Goal: Information Seeking & Learning: Learn about a topic

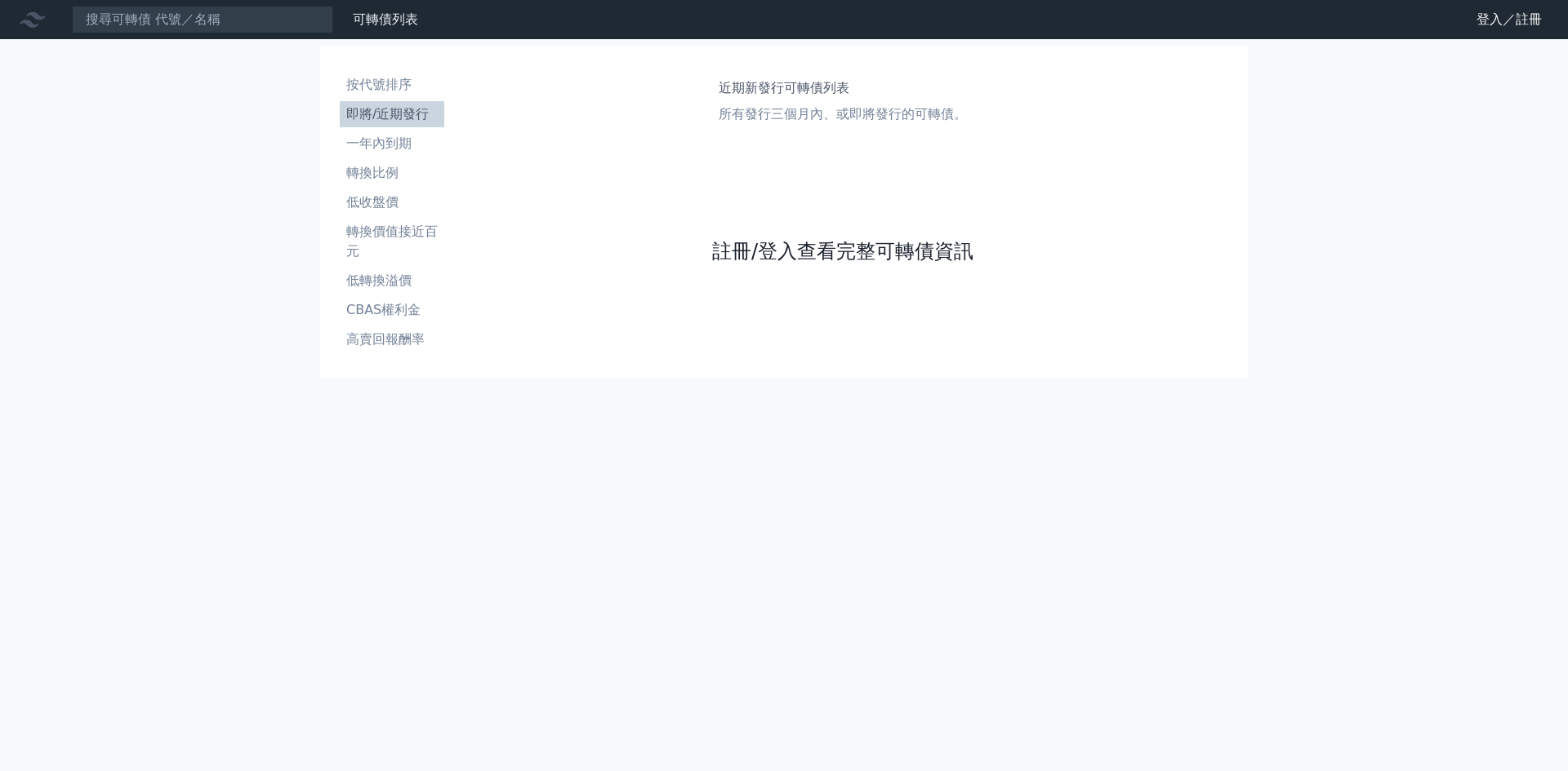
click at [810, 251] on link "註冊/登入查看完整可轉債資訊" at bounding box center [842, 251] width 261 height 26
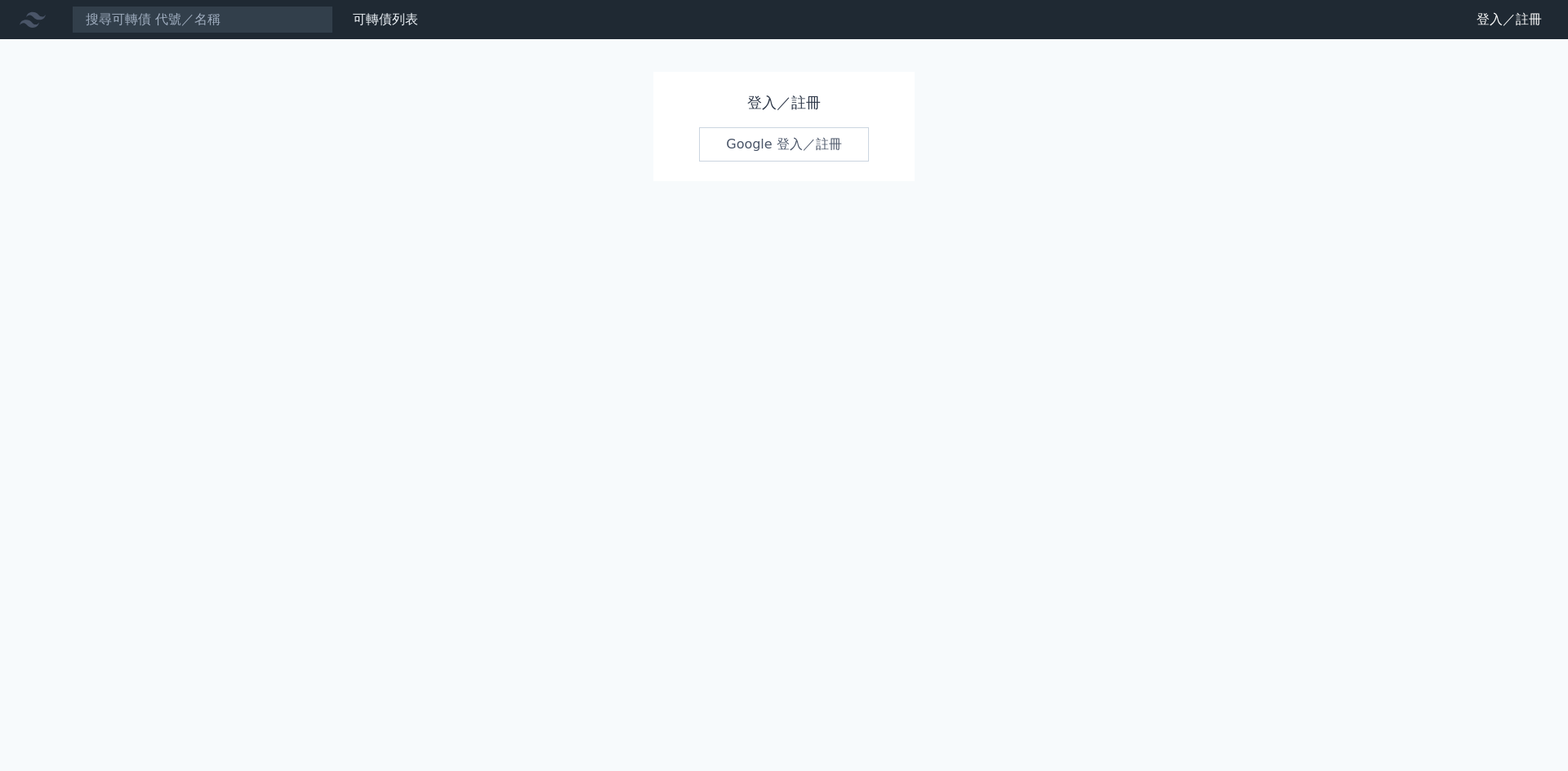
click at [786, 144] on link "Google 登入／註冊" at bounding box center [784, 145] width 170 height 35
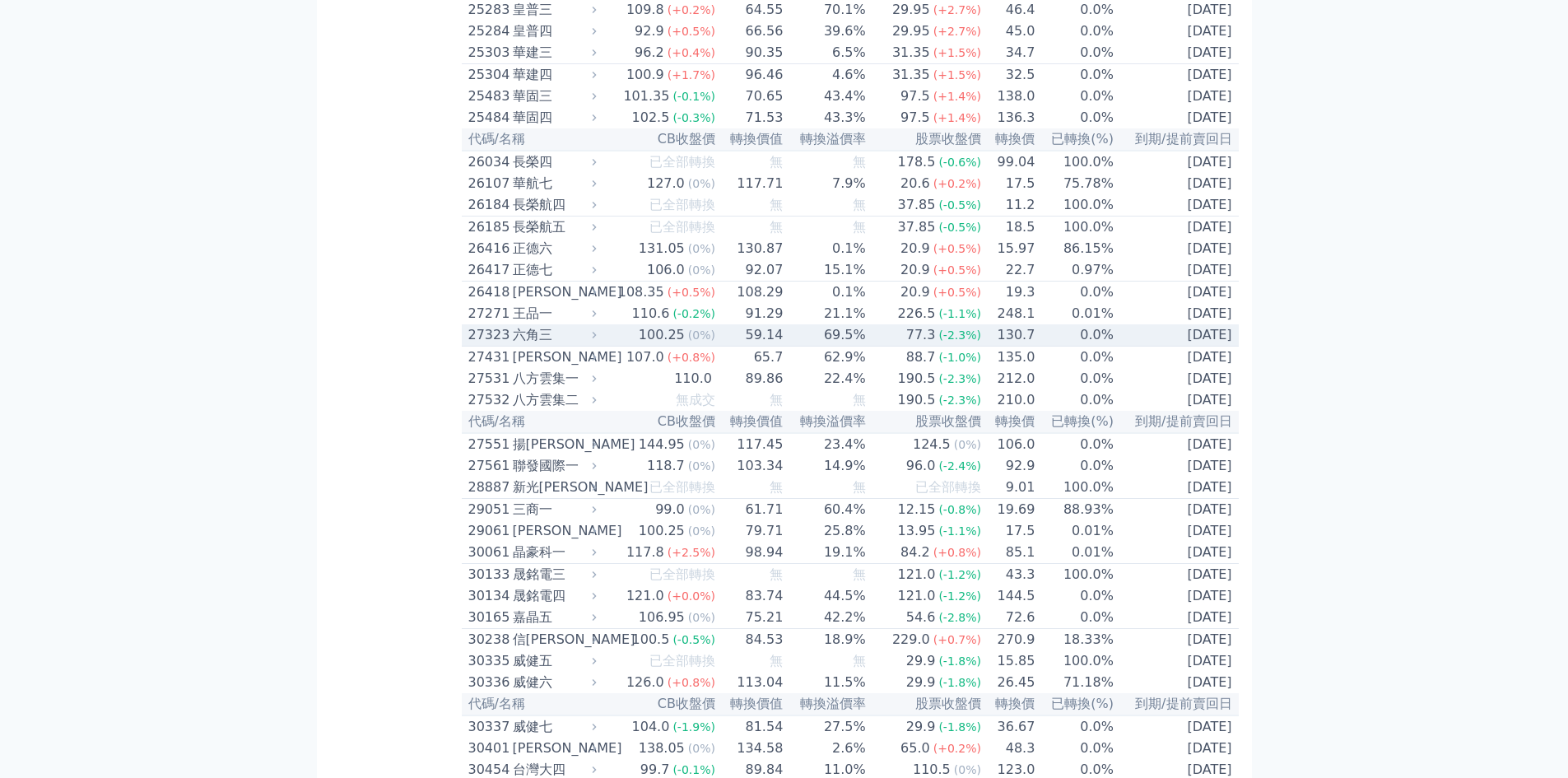
scroll to position [1756, 0]
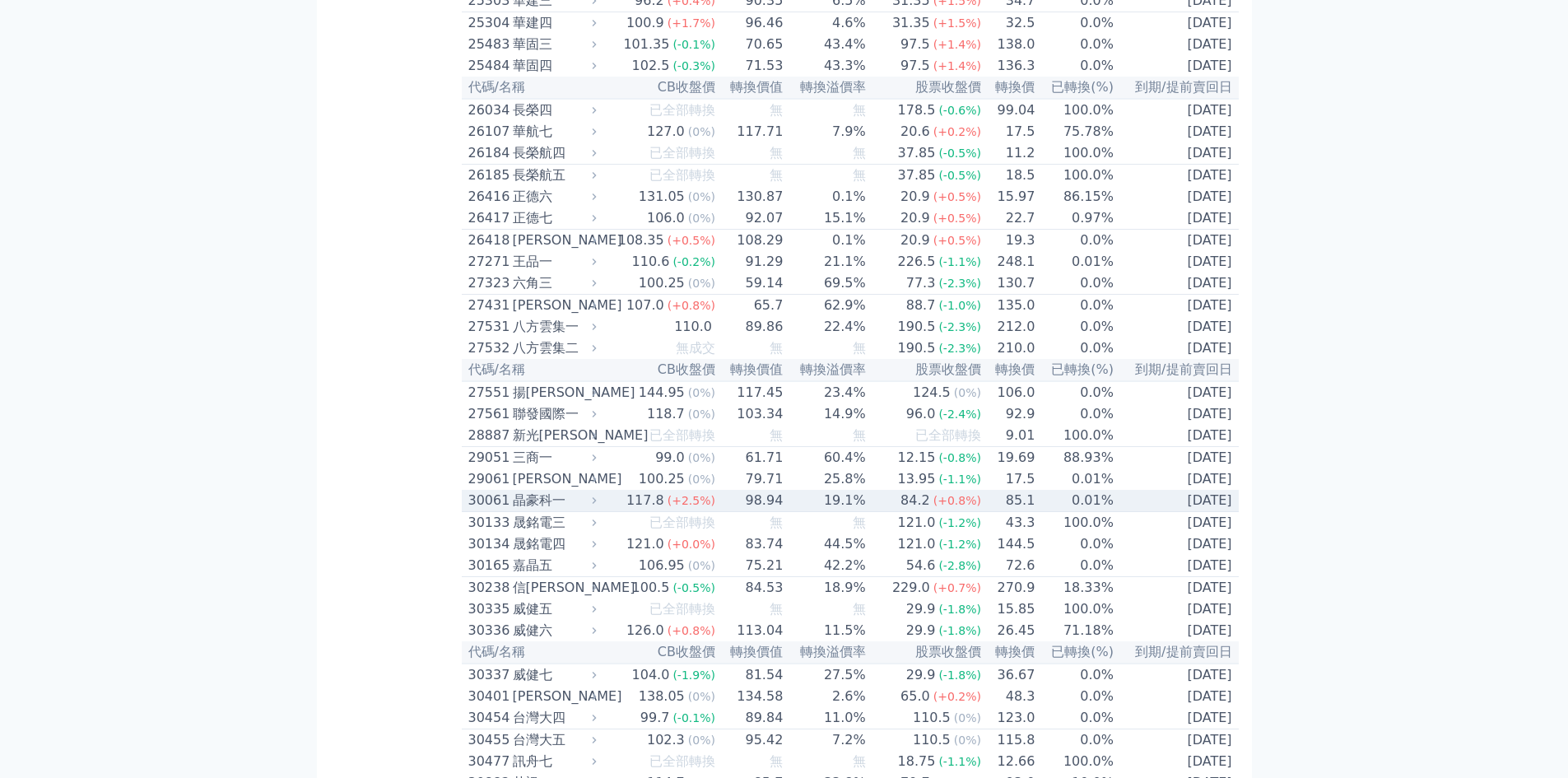
click at [494, 511] on div "30061" at bounding box center [489, 500] width 40 height 20
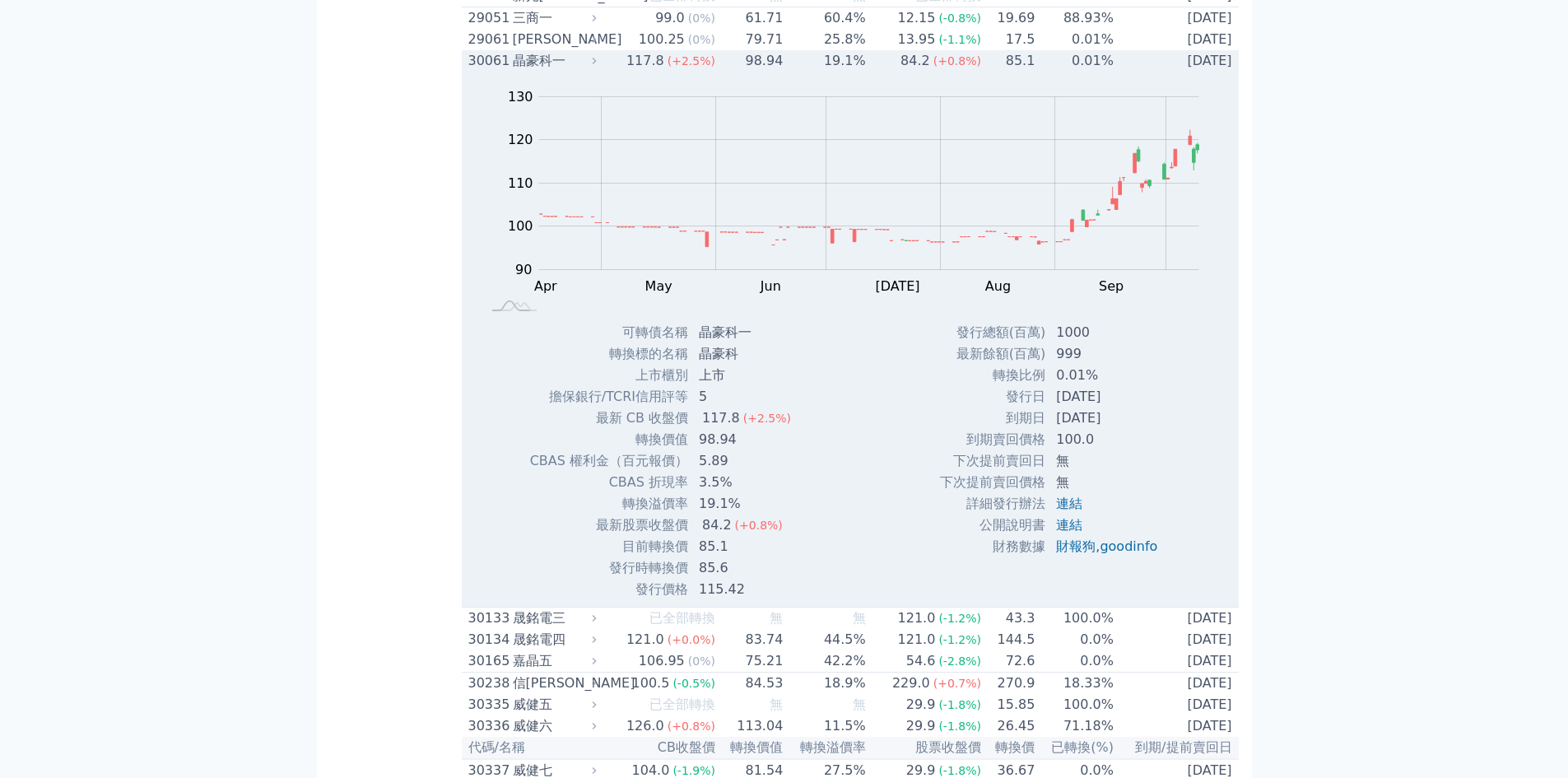
scroll to position [2415, 0]
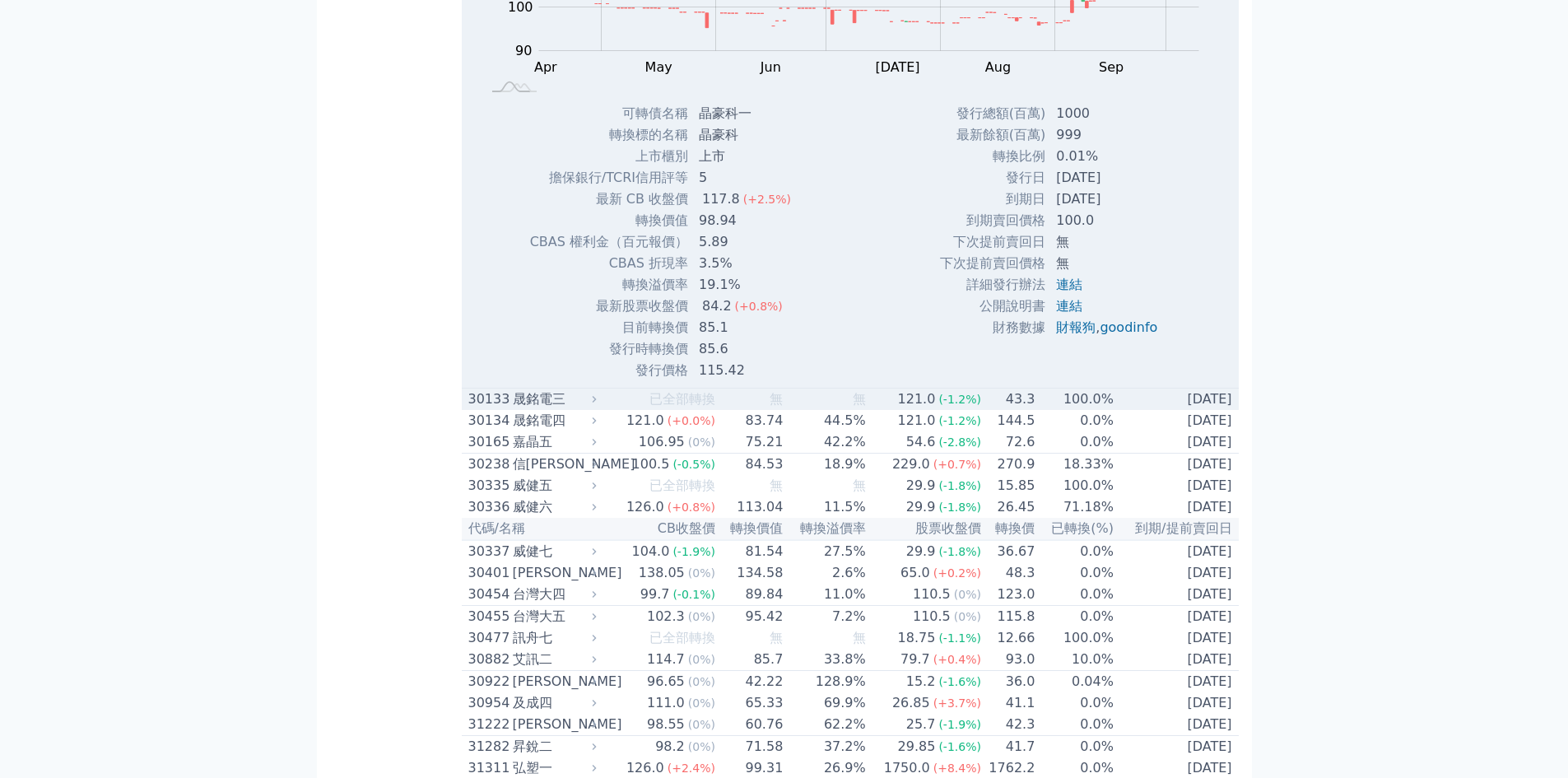
click at [541, 409] on div "晟銘電三" at bounding box center [553, 399] width 80 height 20
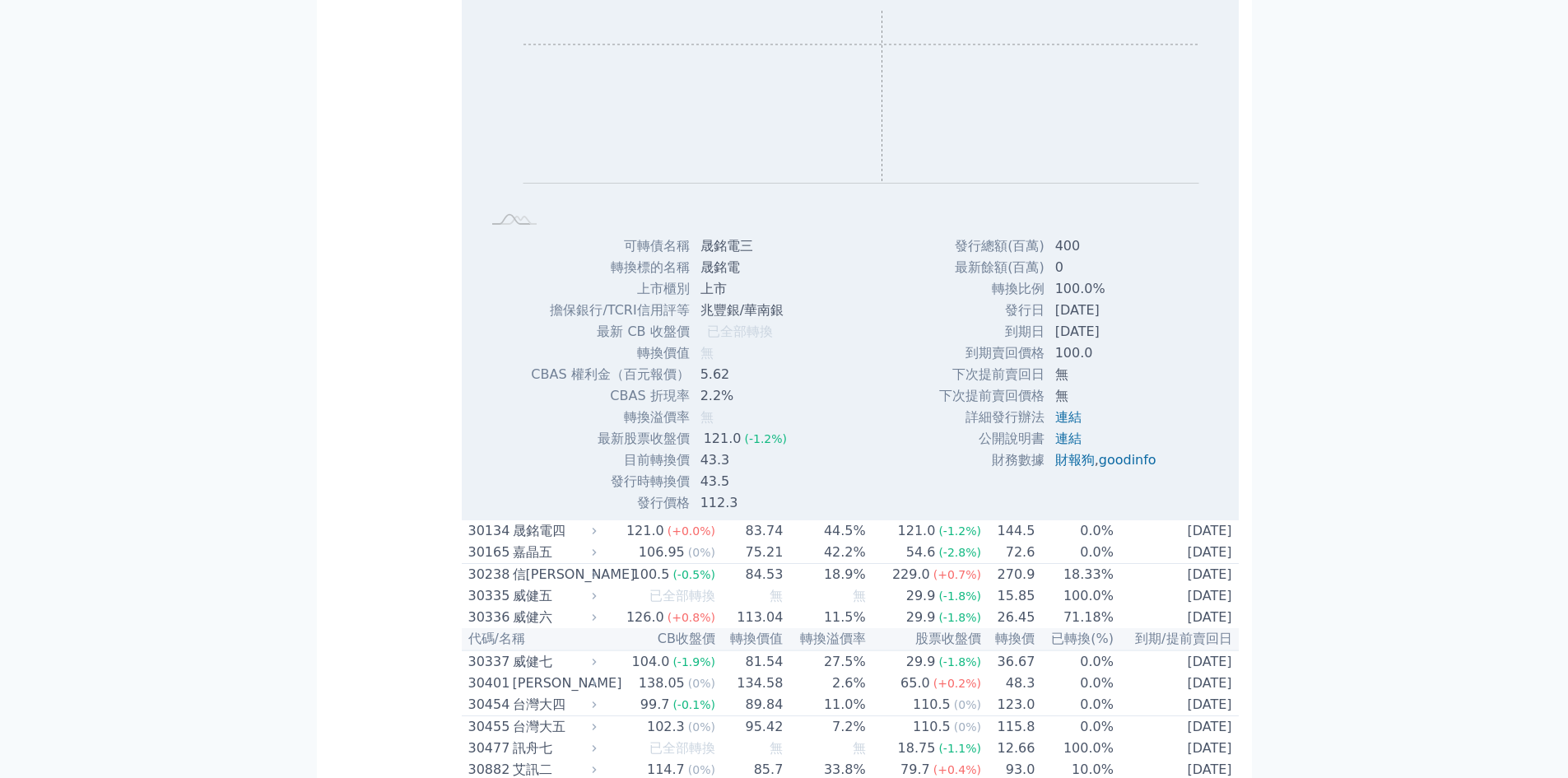
scroll to position [2855, 0]
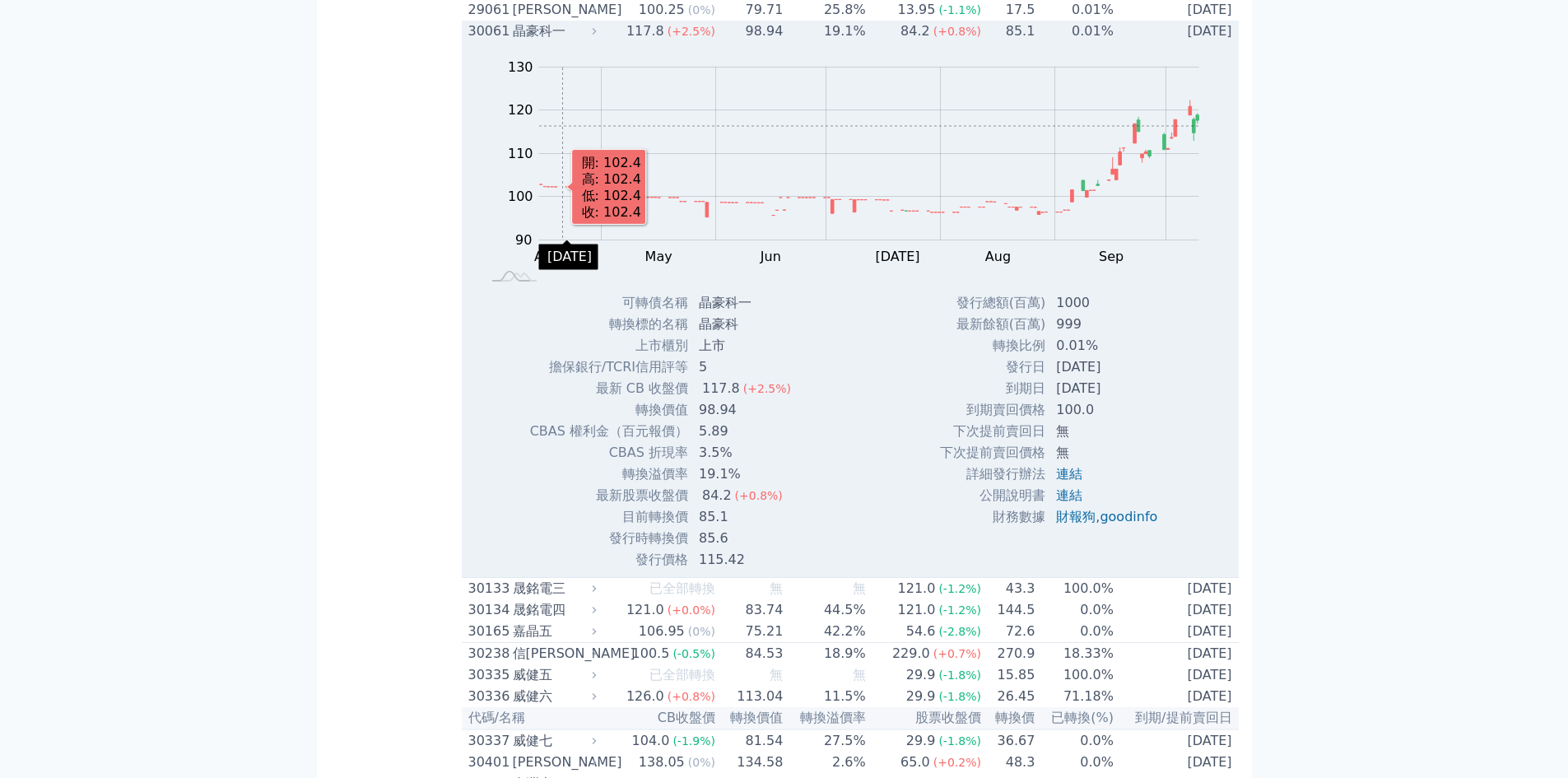
scroll to position [2196, 0]
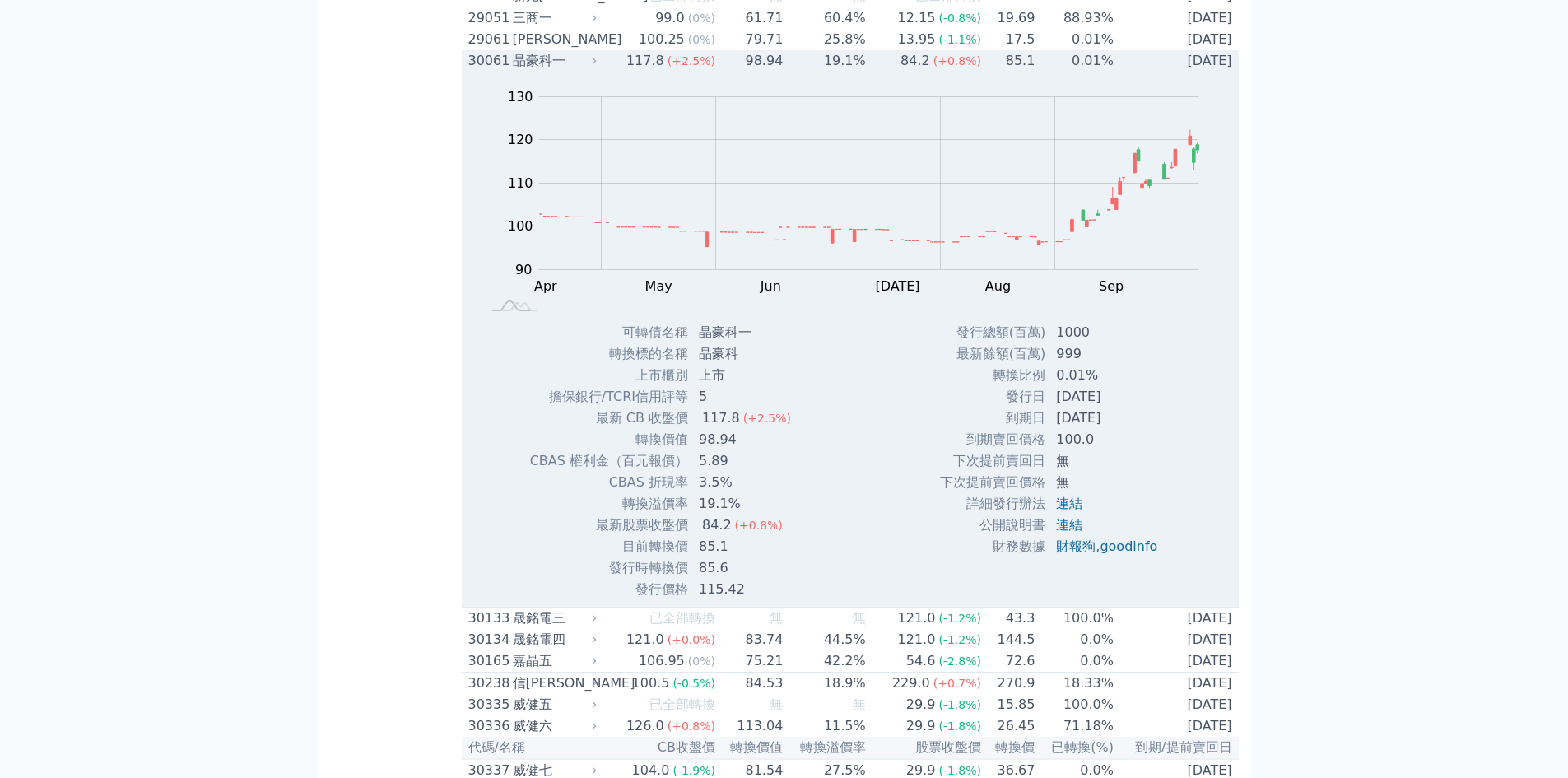
click at [482, 71] on div "30061" at bounding box center [489, 60] width 40 height 20
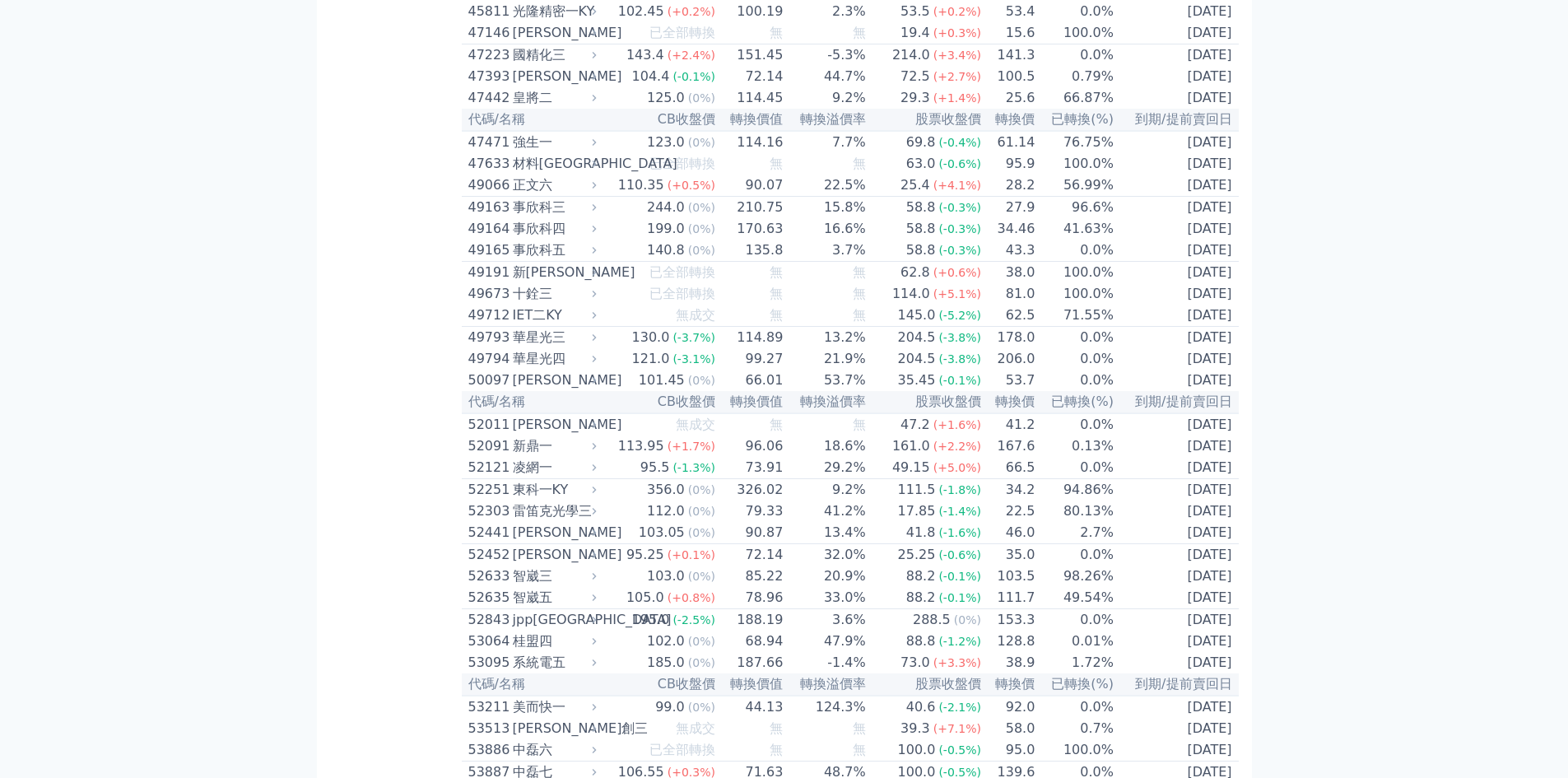
scroll to position [5270, 0]
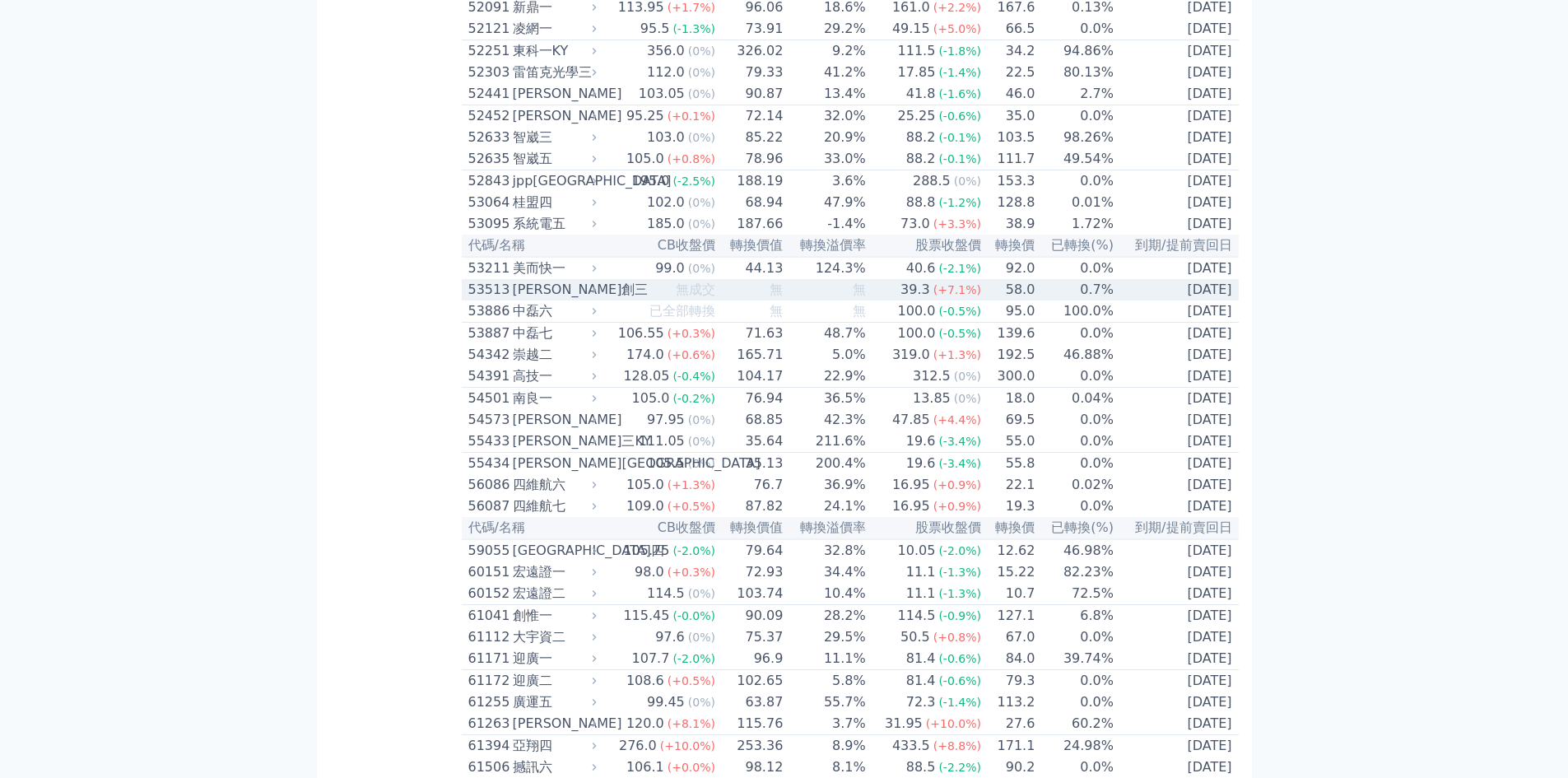
click at [487, 300] on div "53513" at bounding box center [489, 289] width 40 height 20
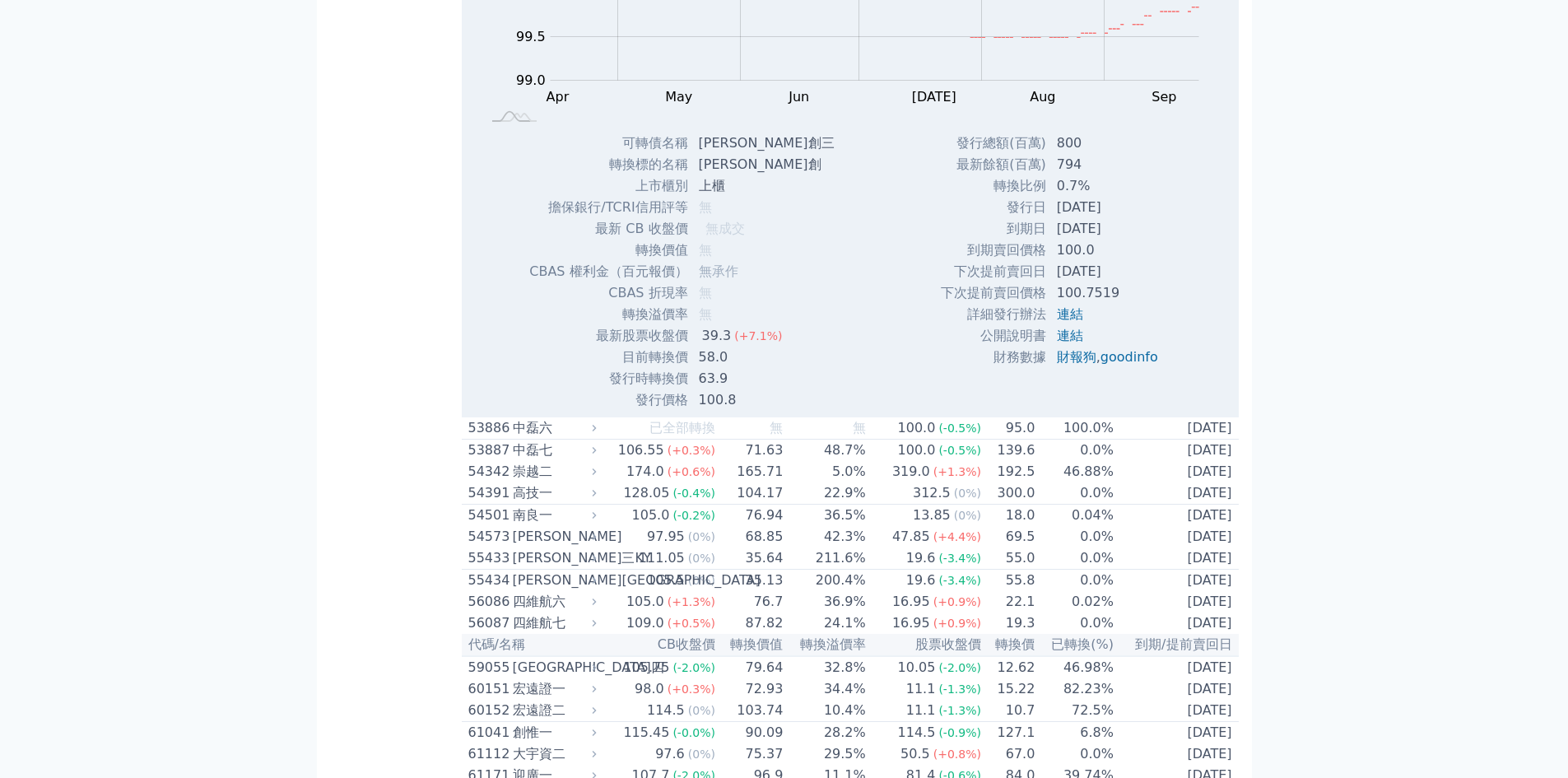
scroll to position [5709, 0]
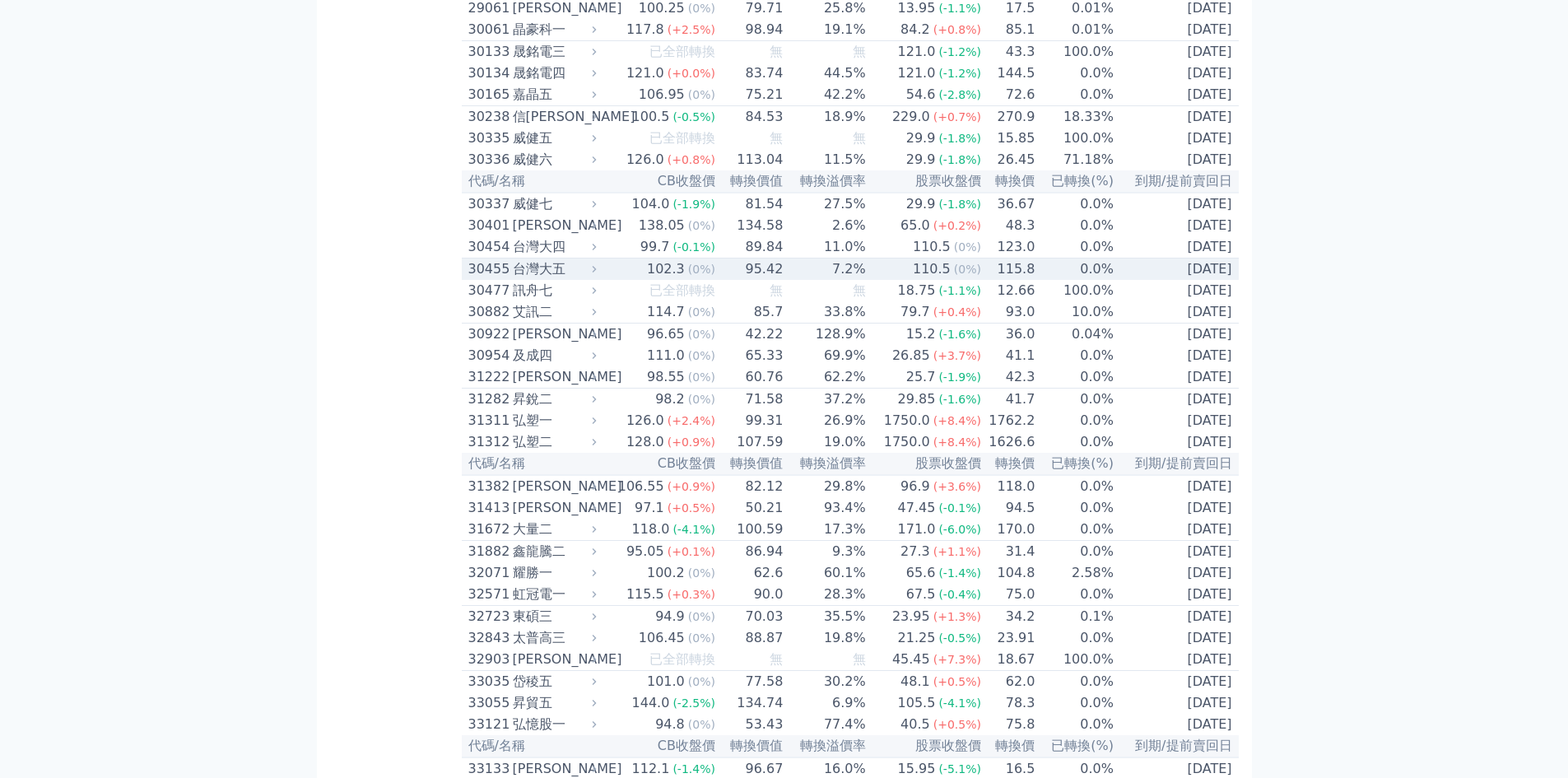
scroll to position [2196, 0]
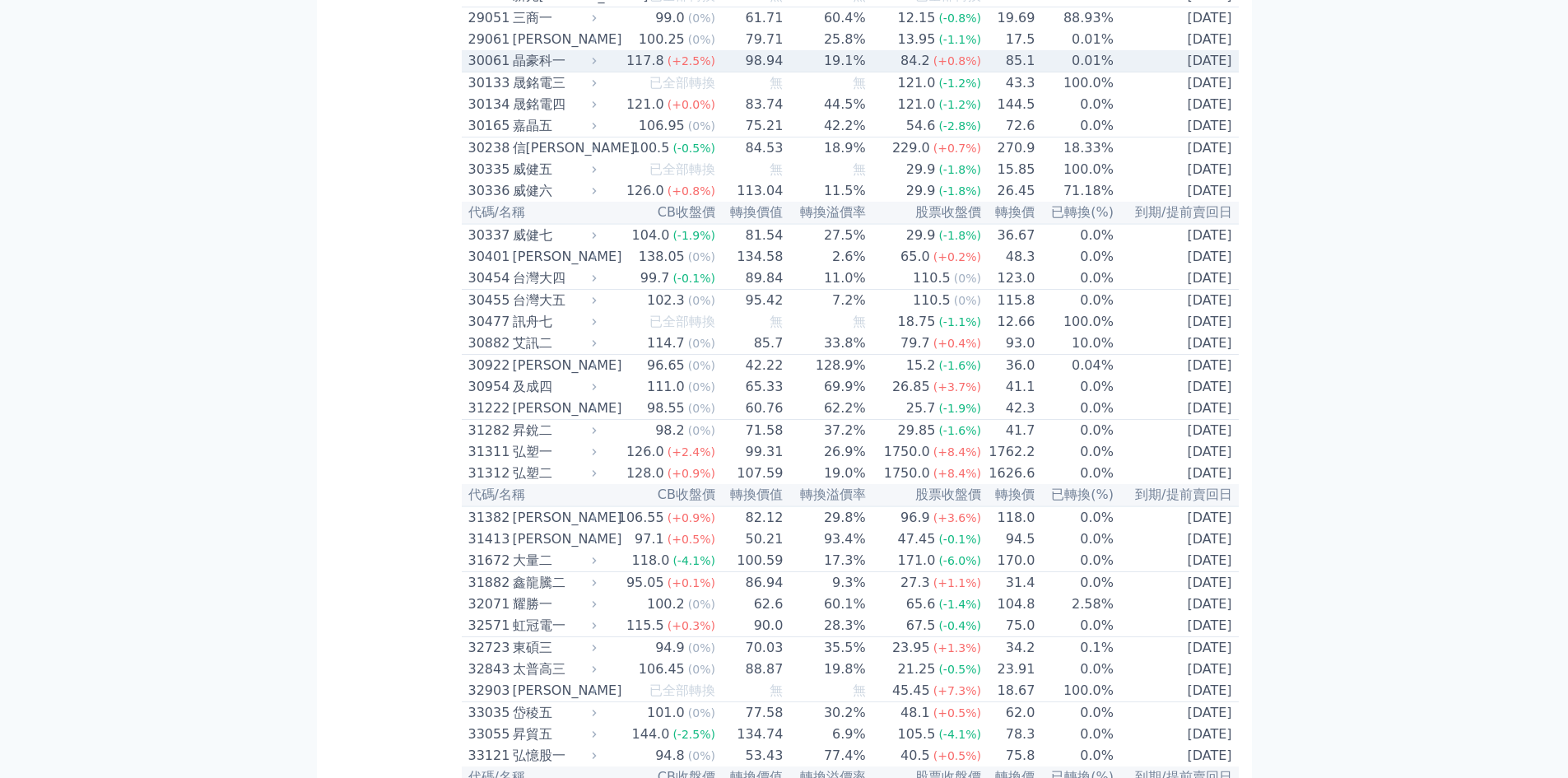
click at [521, 71] on div "晶豪科一" at bounding box center [553, 60] width 80 height 20
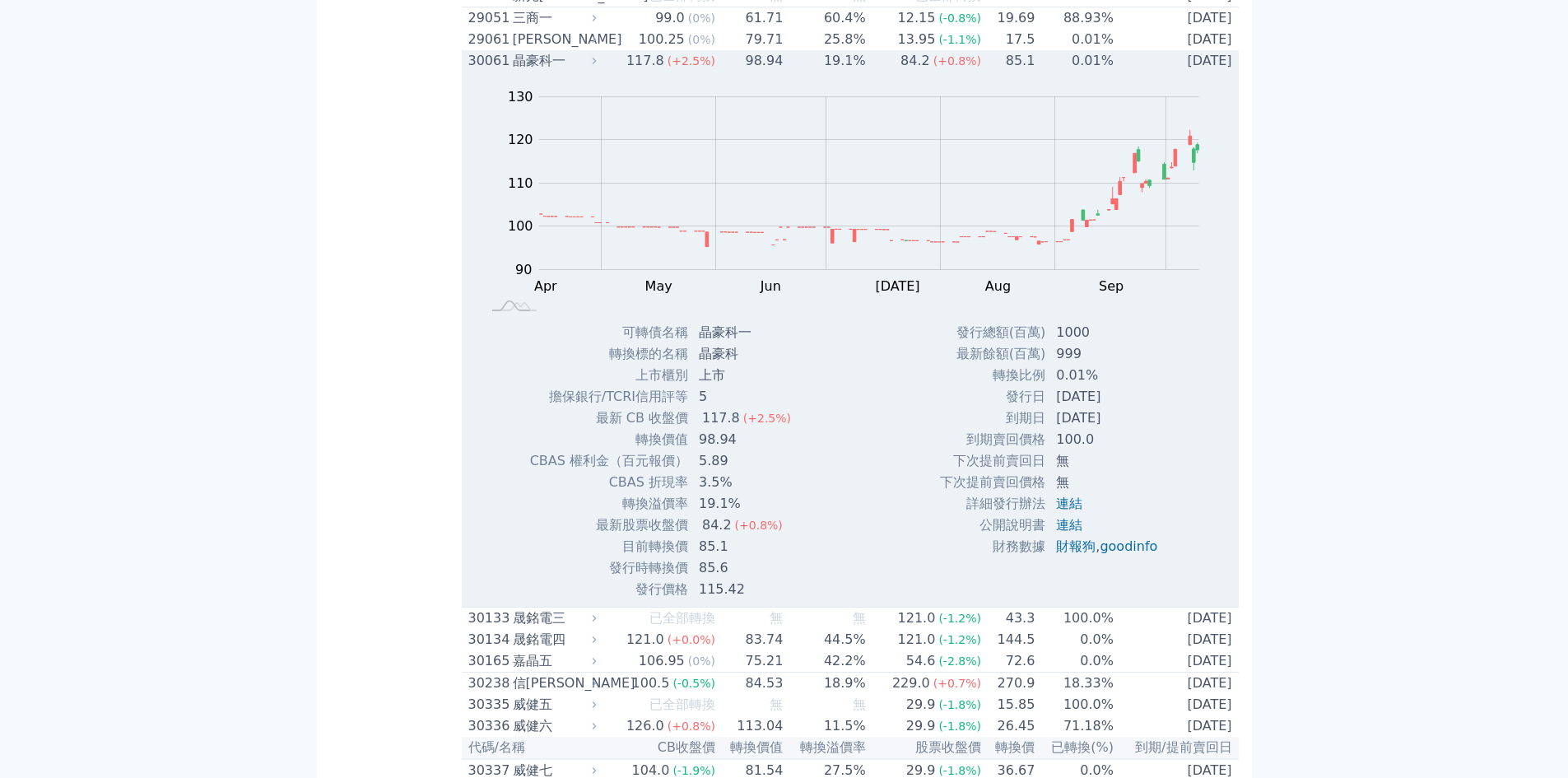
click at [536, 71] on div "晶豪科一" at bounding box center [553, 60] width 80 height 20
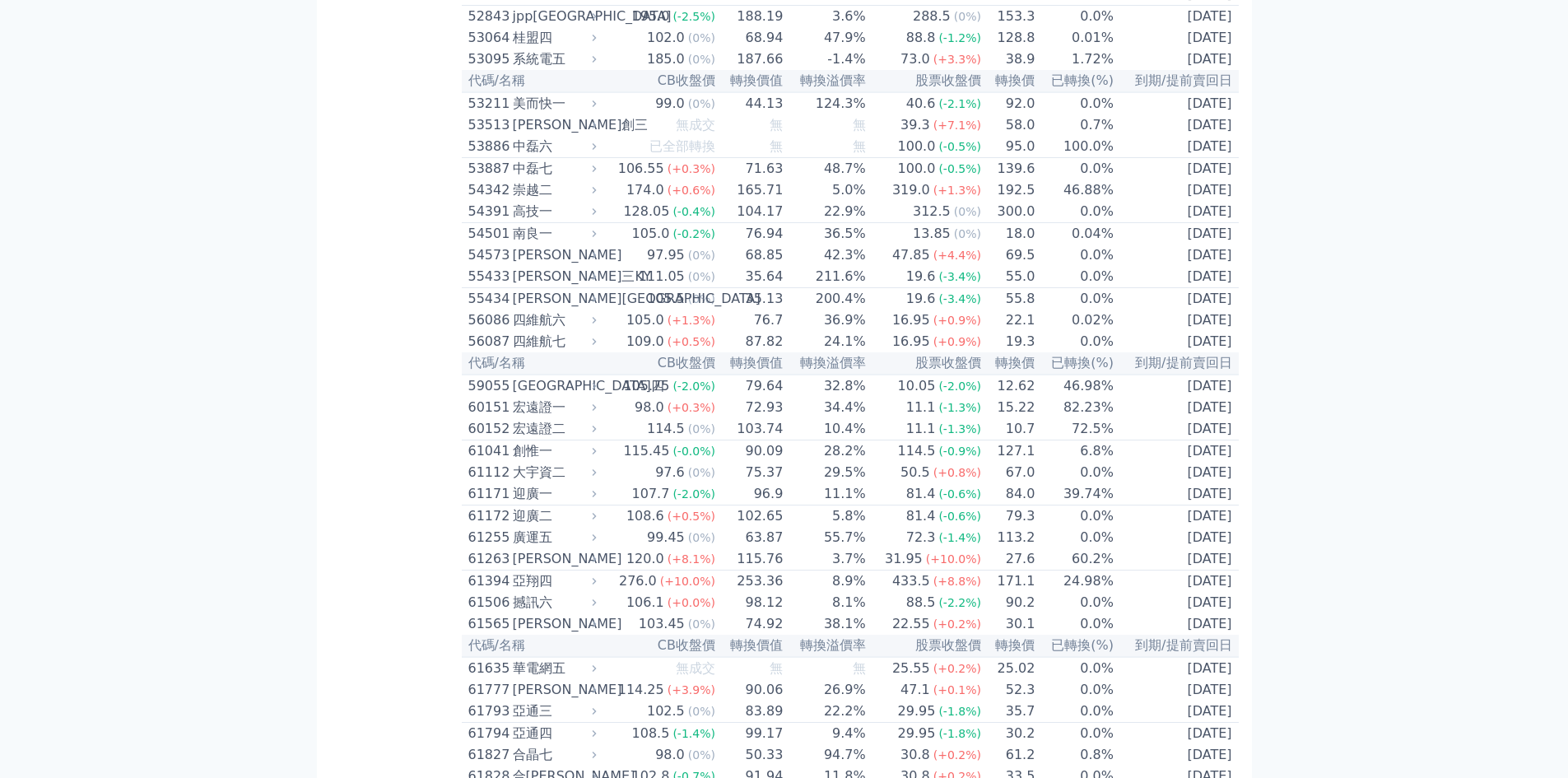
scroll to position [5709, 0]
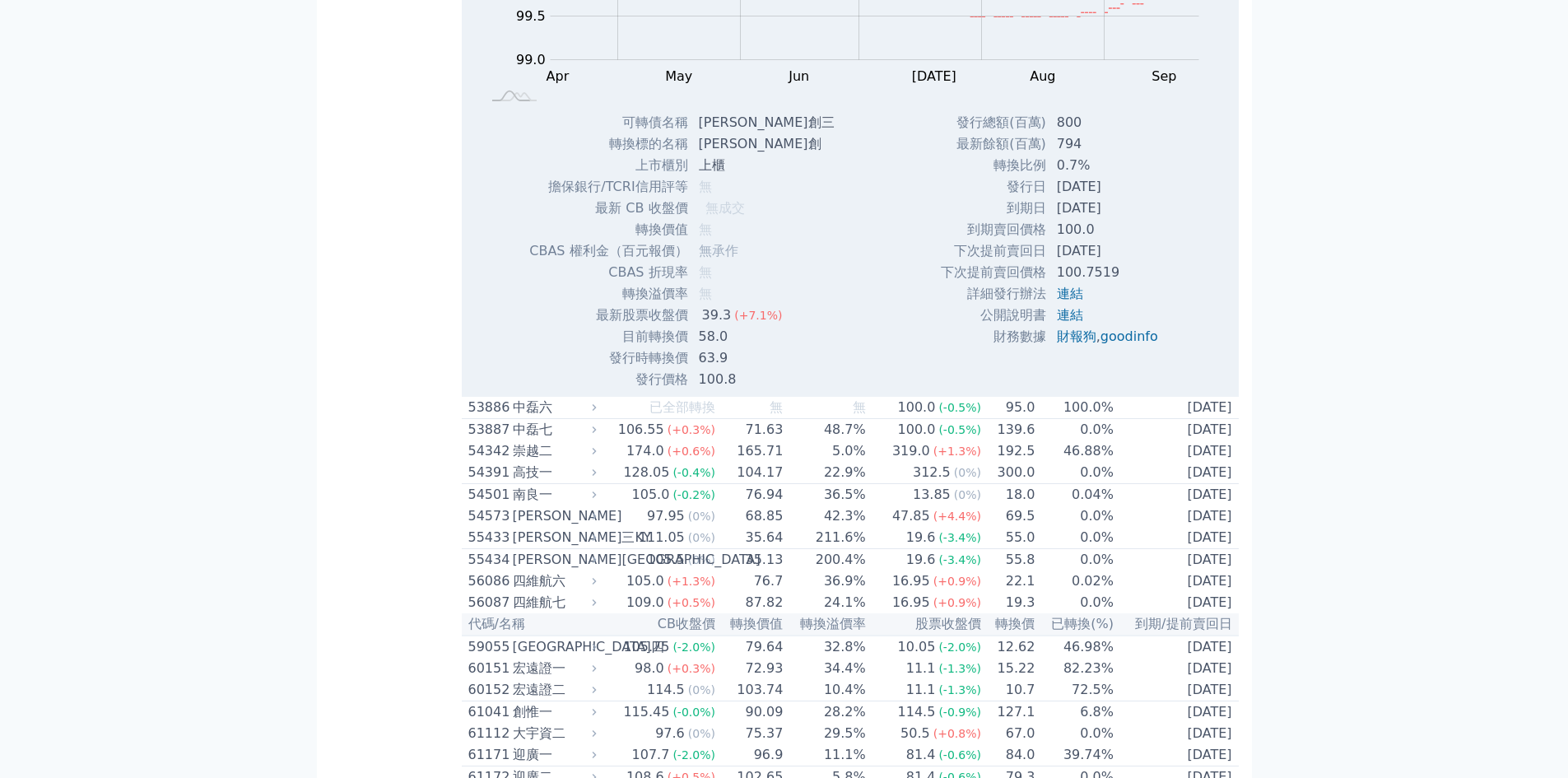
scroll to position [5929, 0]
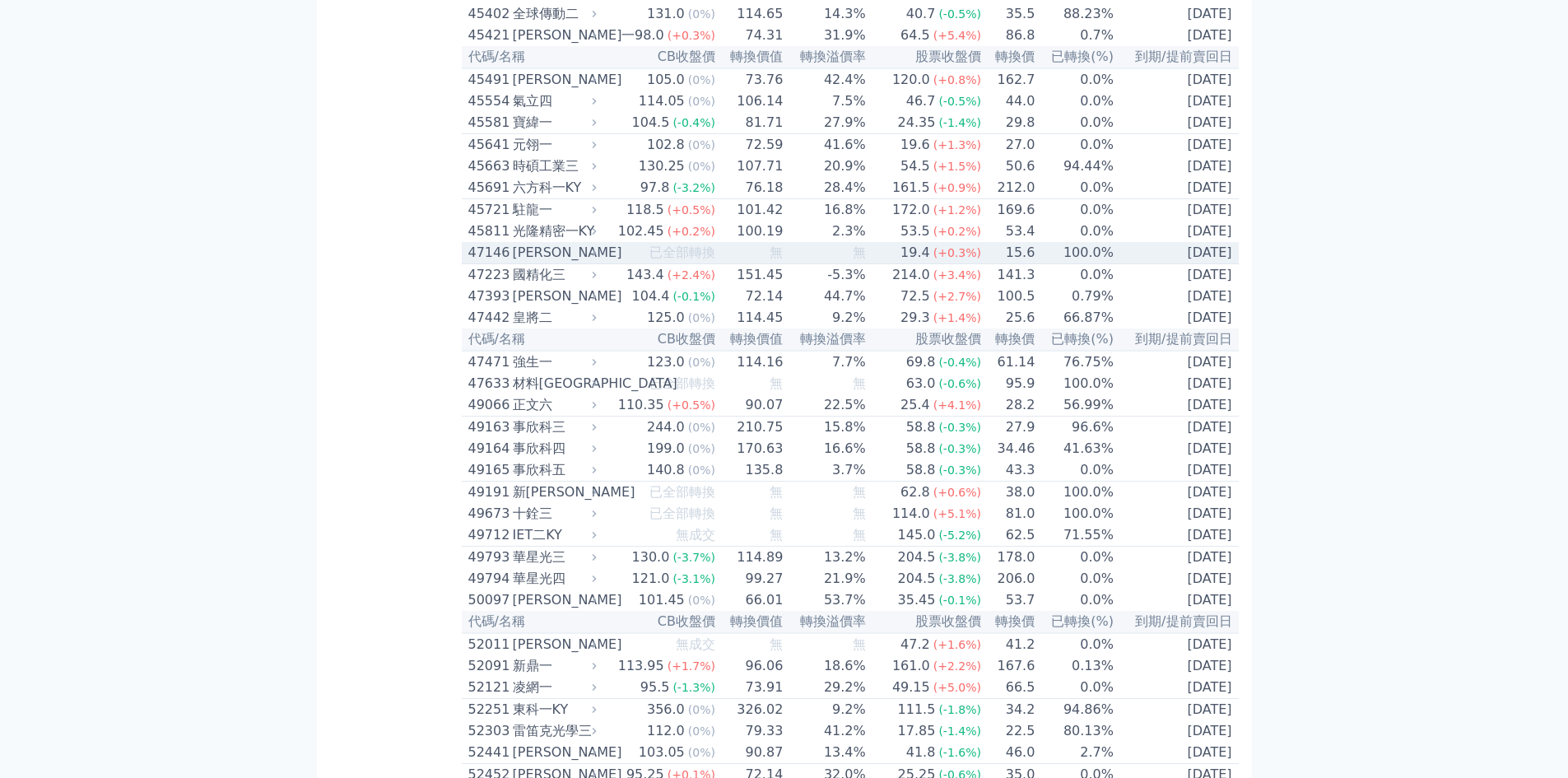
scroll to position [4831, 0]
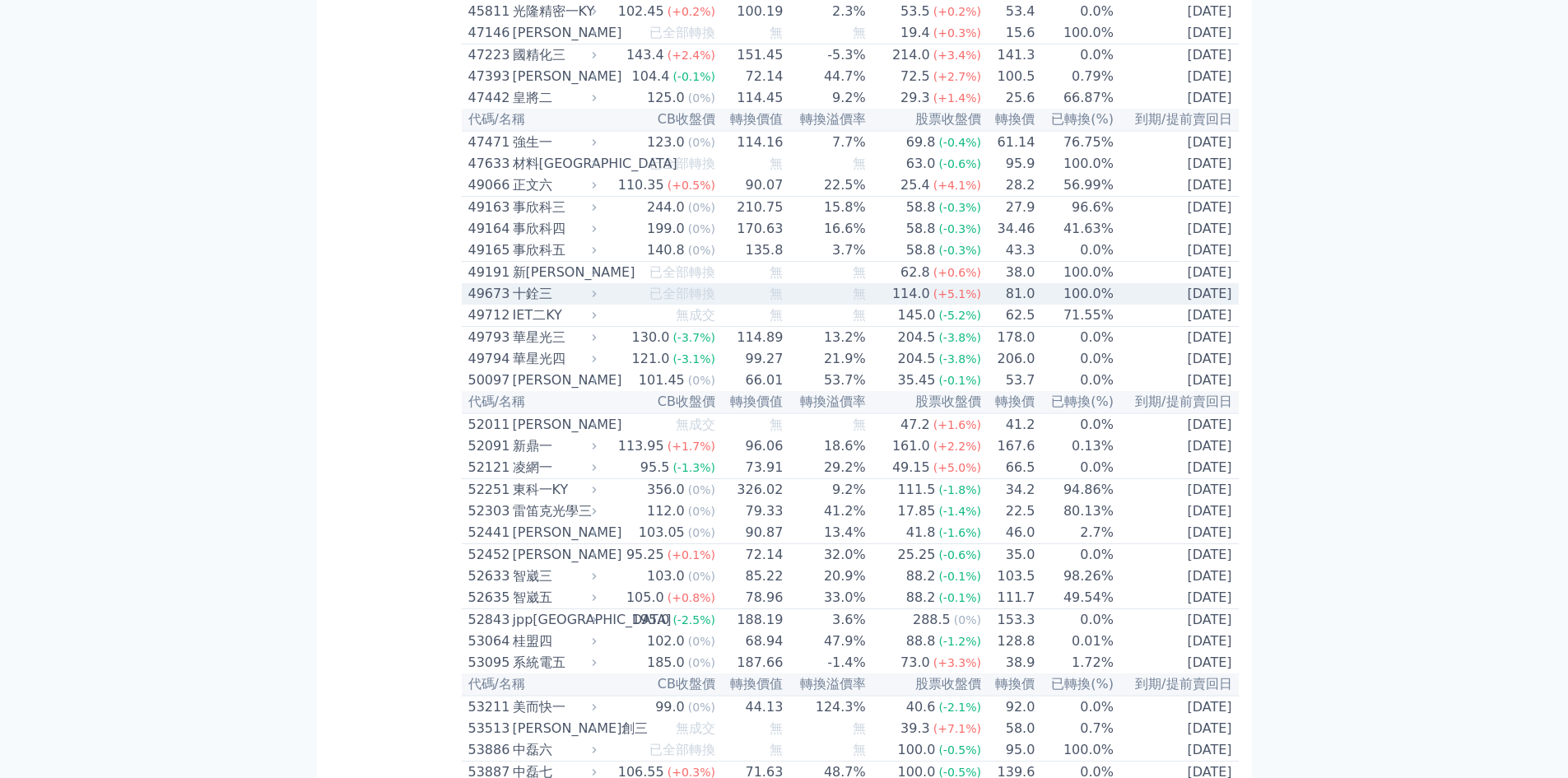
click at [486, 304] on div "49673" at bounding box center [489, 294] width 40 height 20
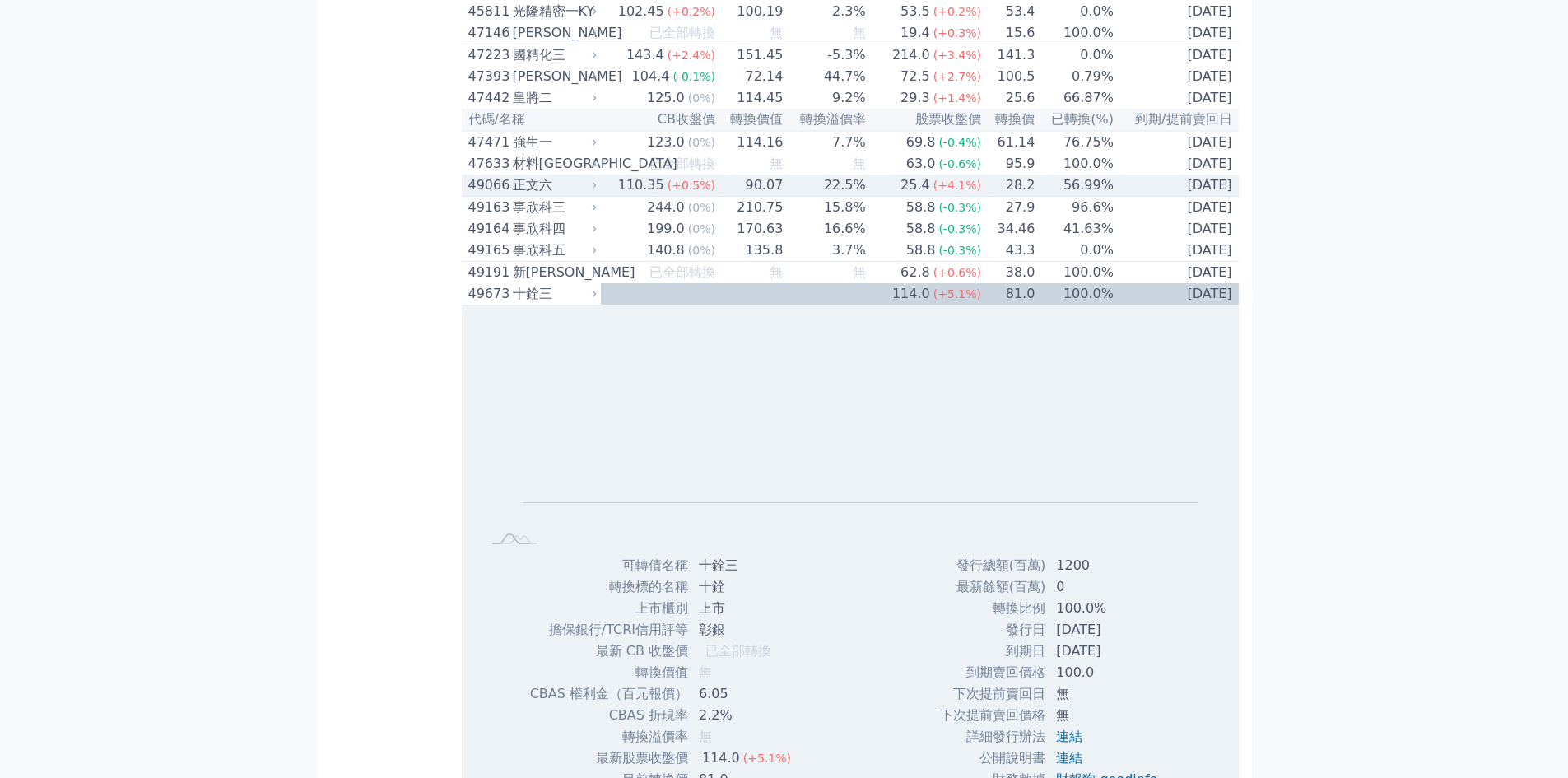
scroll to position [5270, 0]
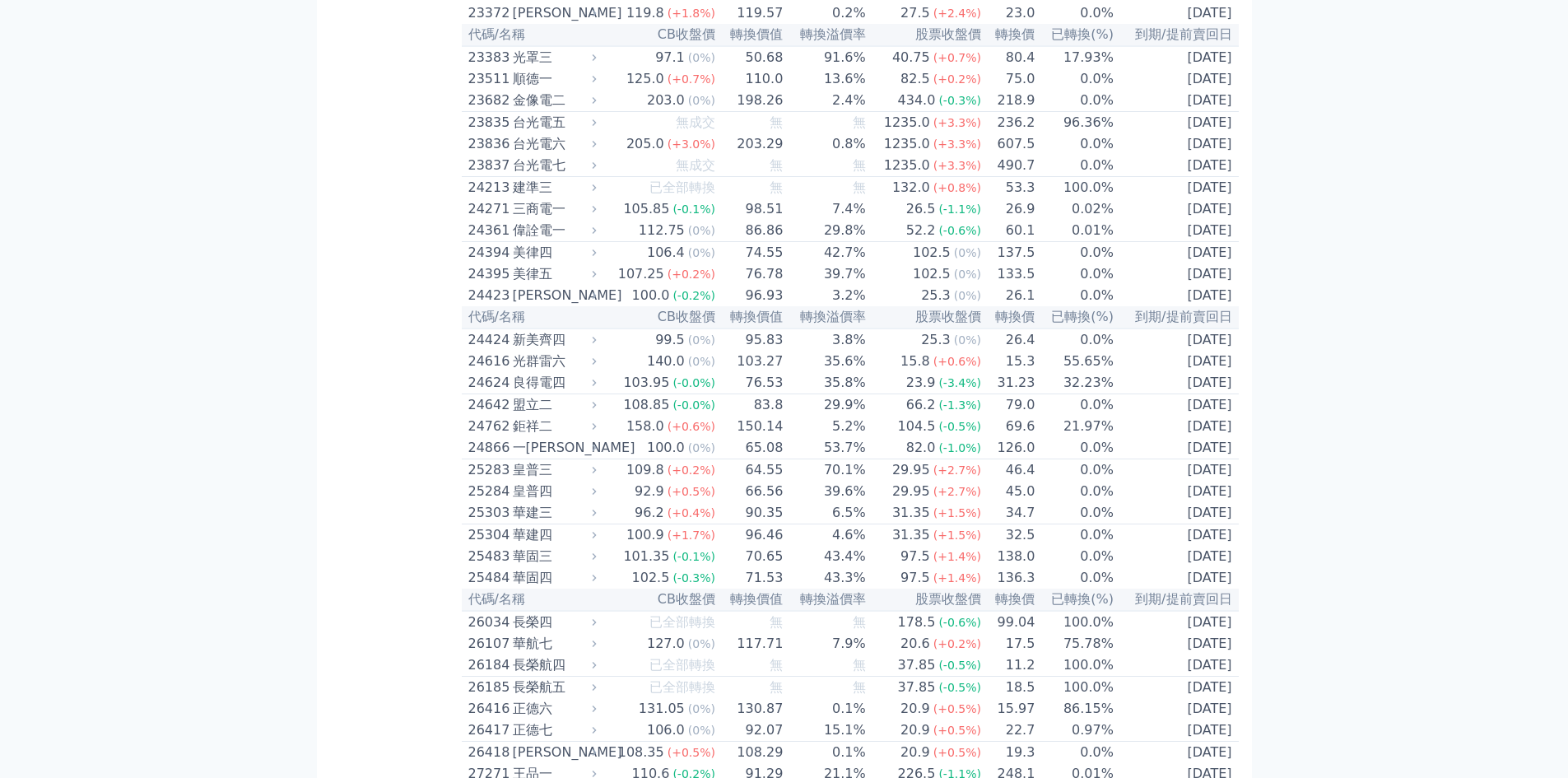
scroll to position [1098, 0]
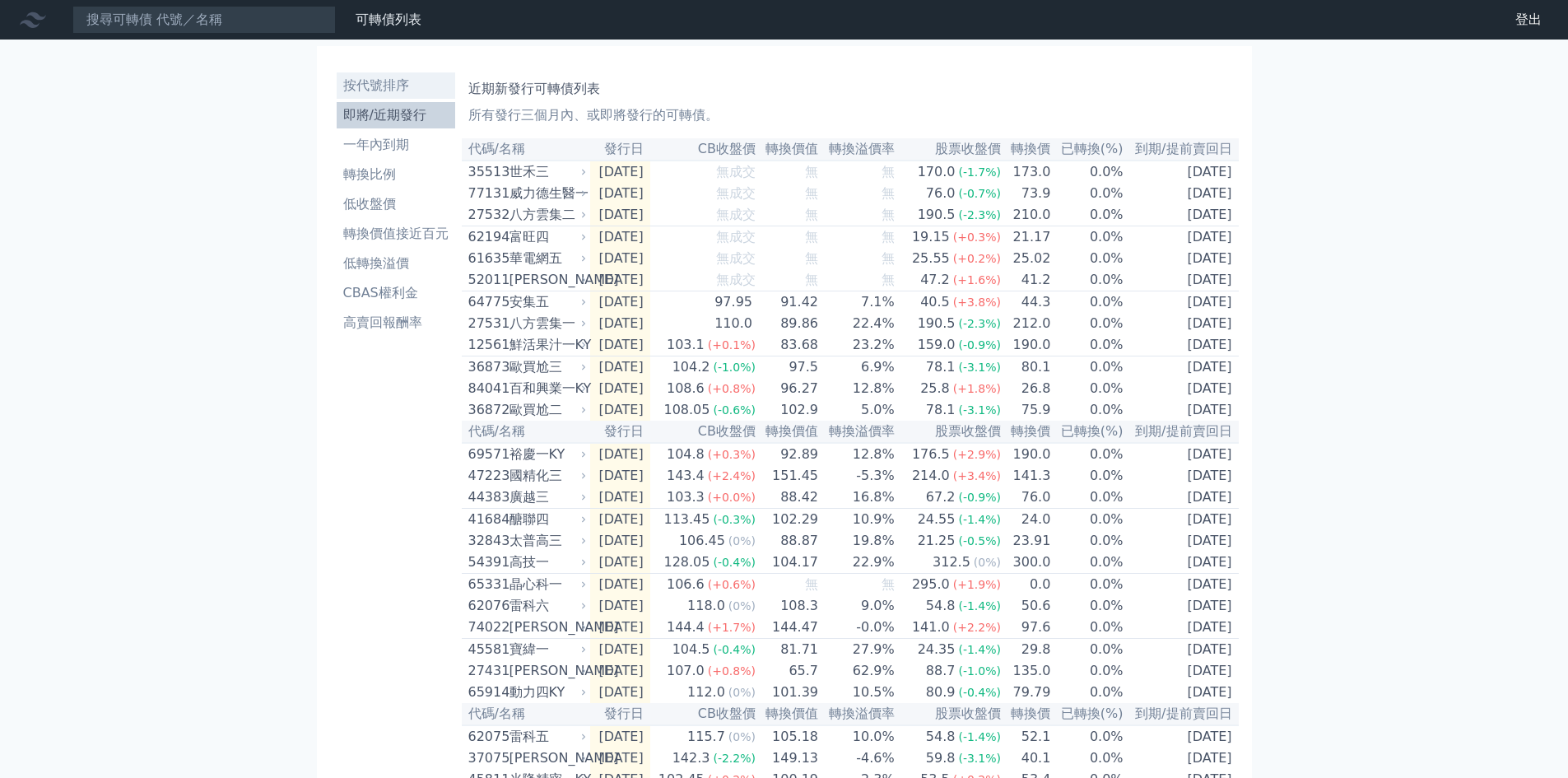
click at [392, 85] on li "按代號排序" at bounding box center [396, 86] width 119 height 20
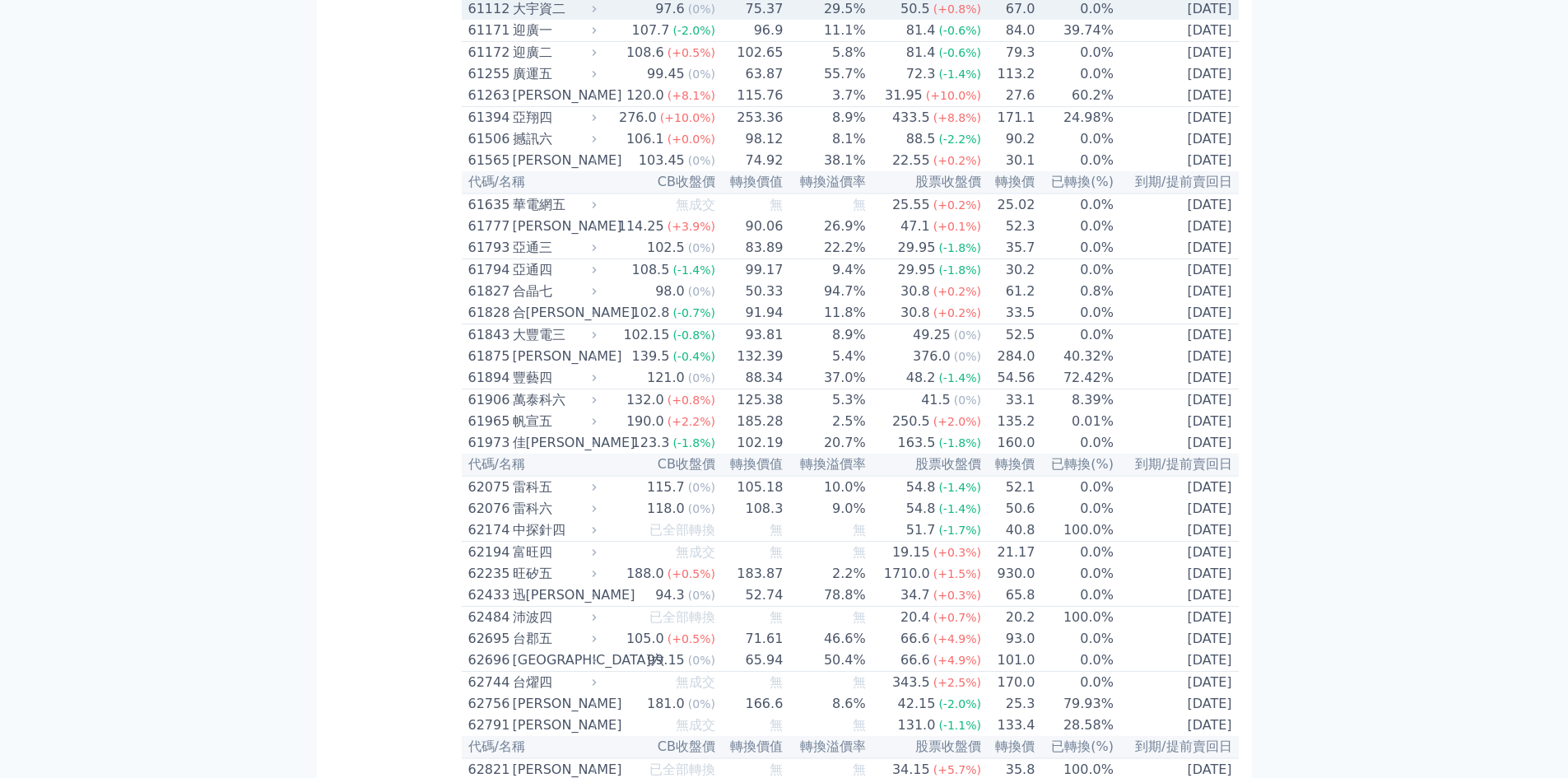
scroll to position [5929, 0]
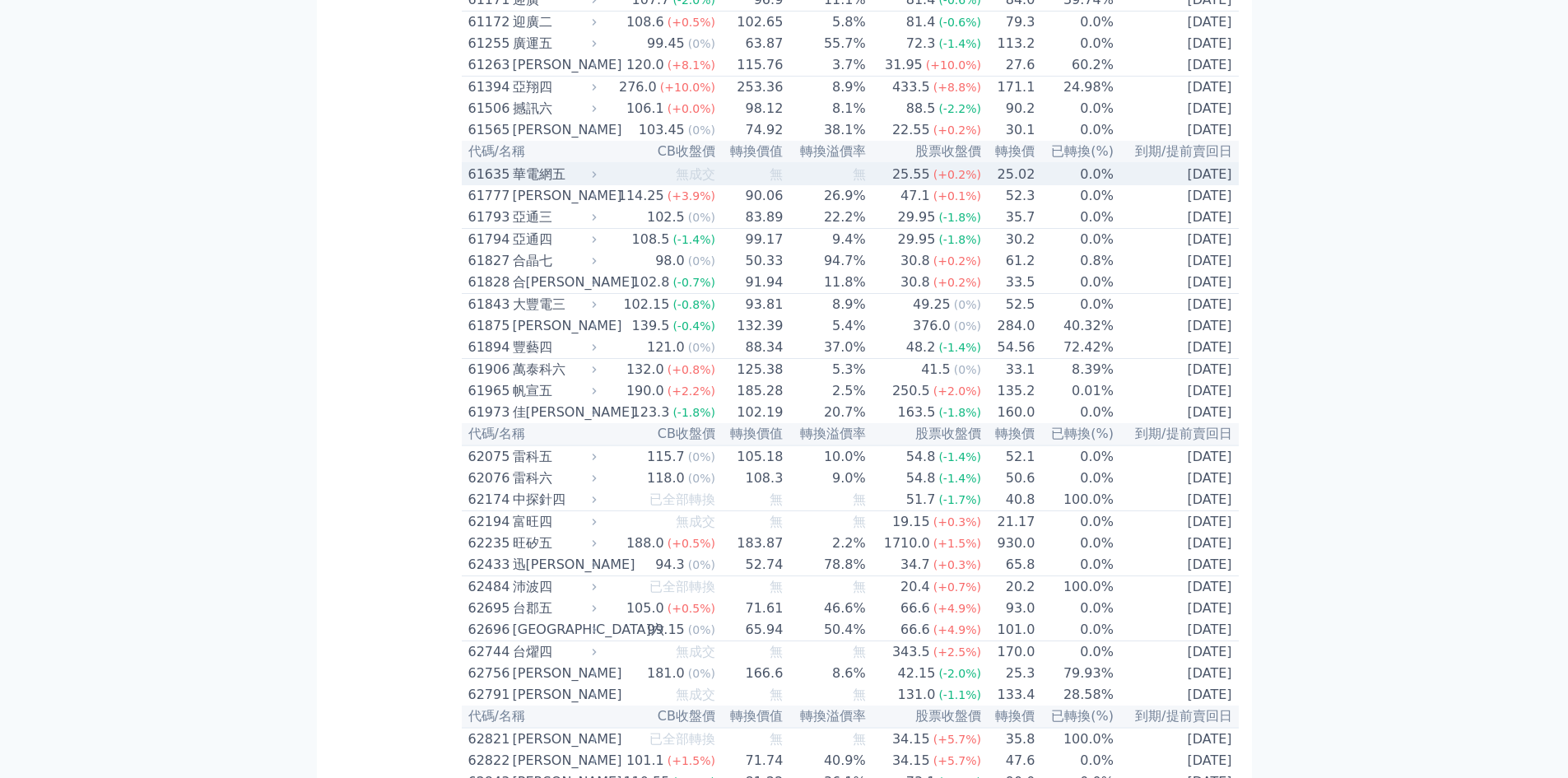
click at [491, 184] on div "61635" at bounding box center [489, 174] width 40 height 20
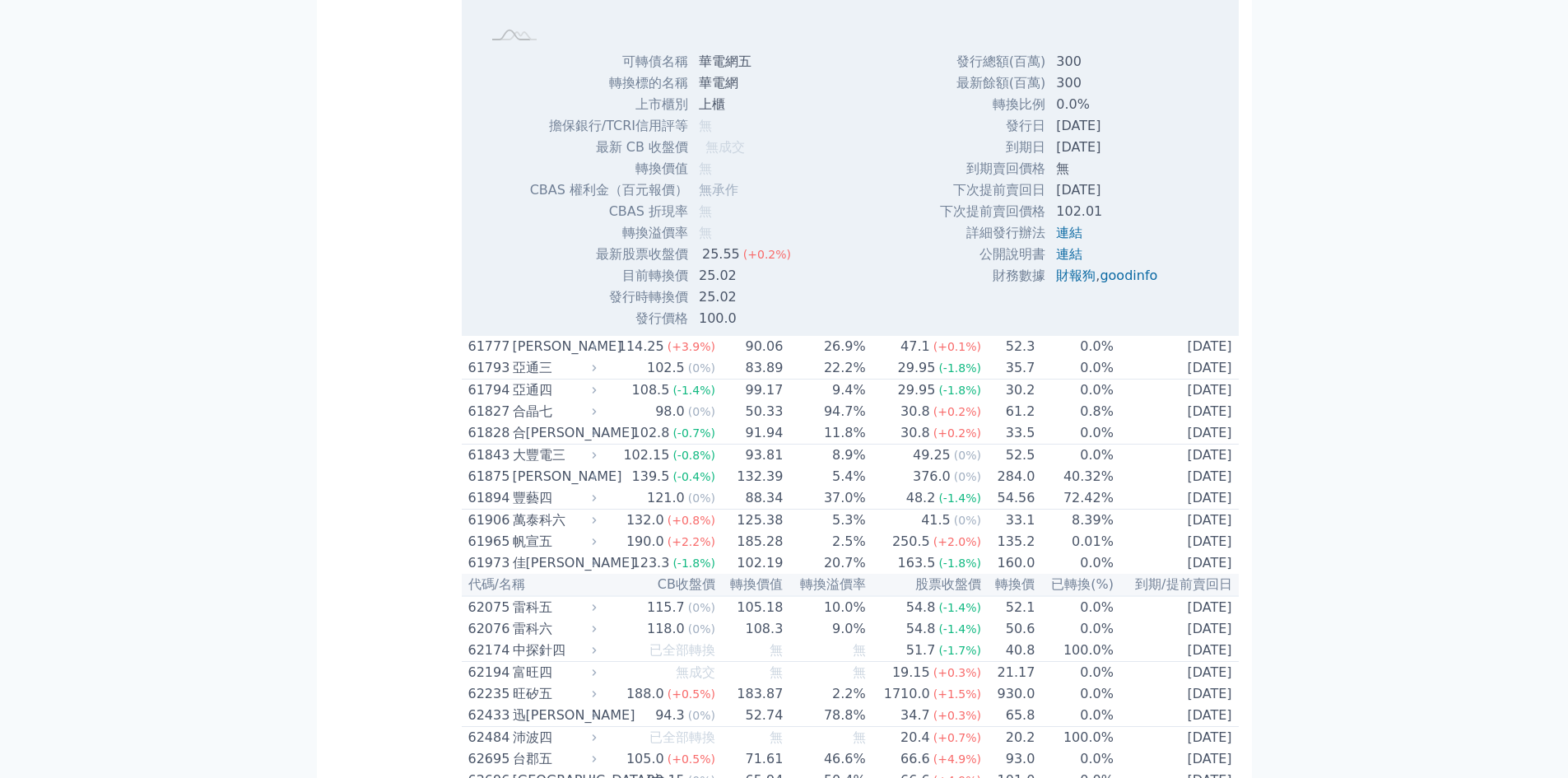
scroll to position [6149, 0]
